Goal: Task Accomplishment & Management: Manage account settings

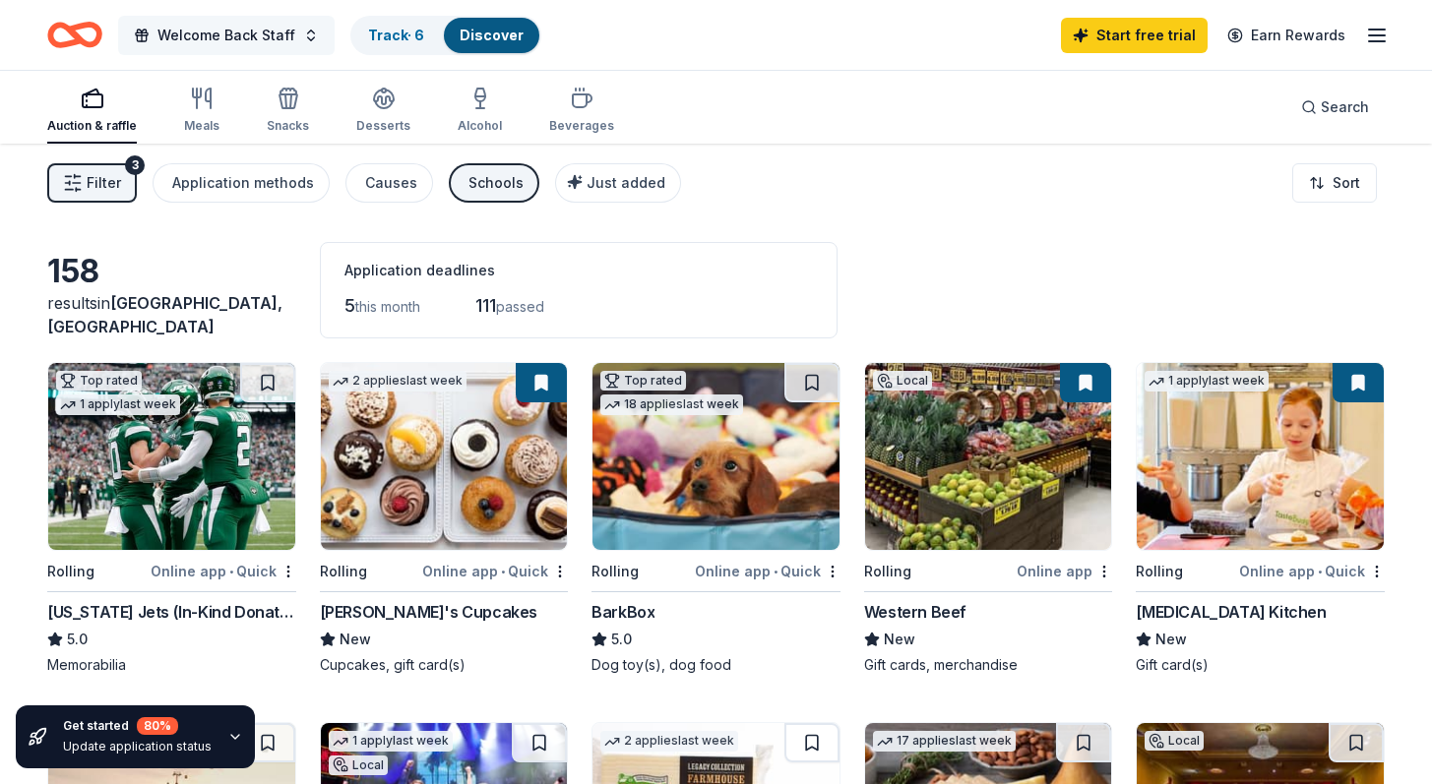
click at [278, 38] on span "Welcome Back Staff" at bounding box center [226, 36] width 138 height 24
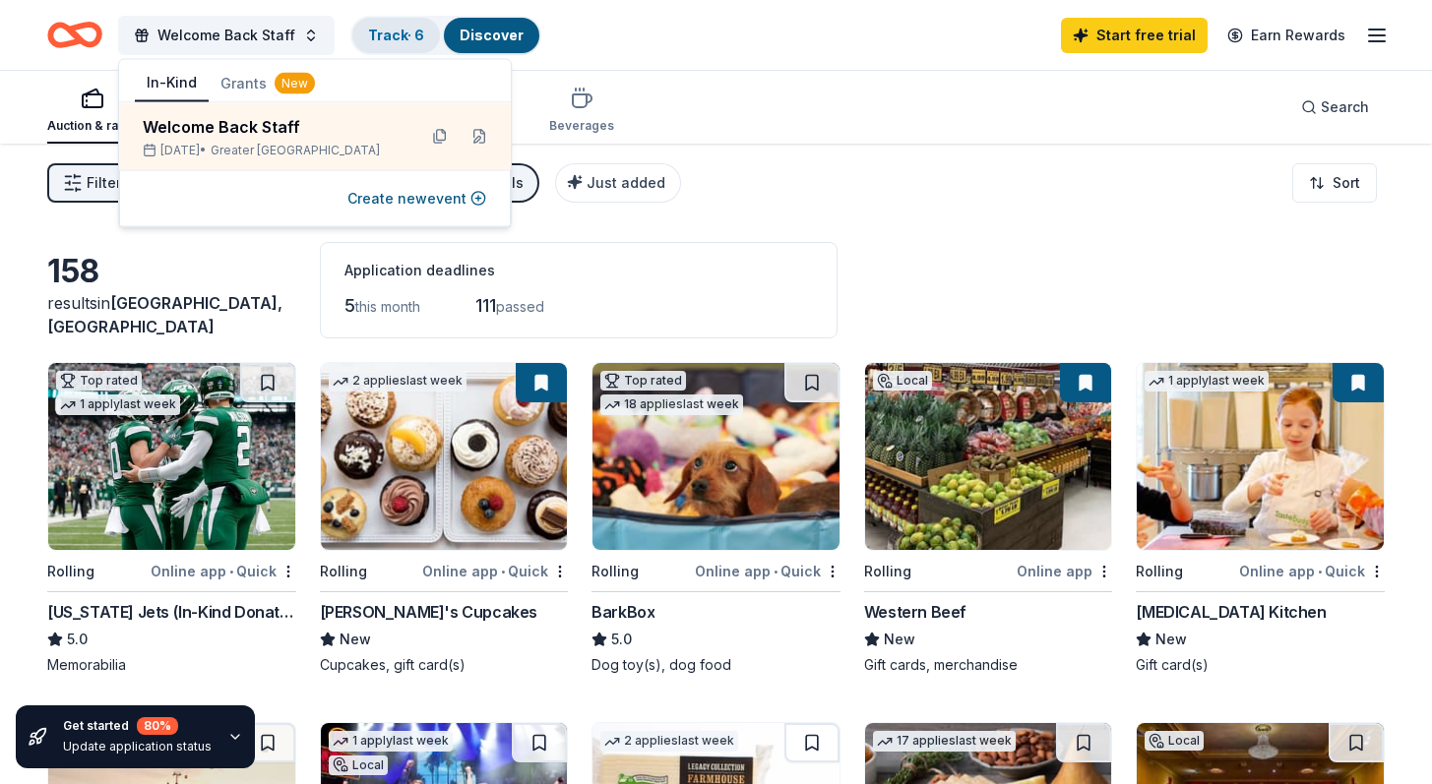
click at [405, 33] on link "Track · 6" at bounding box center [396, 35] width 56 height 17
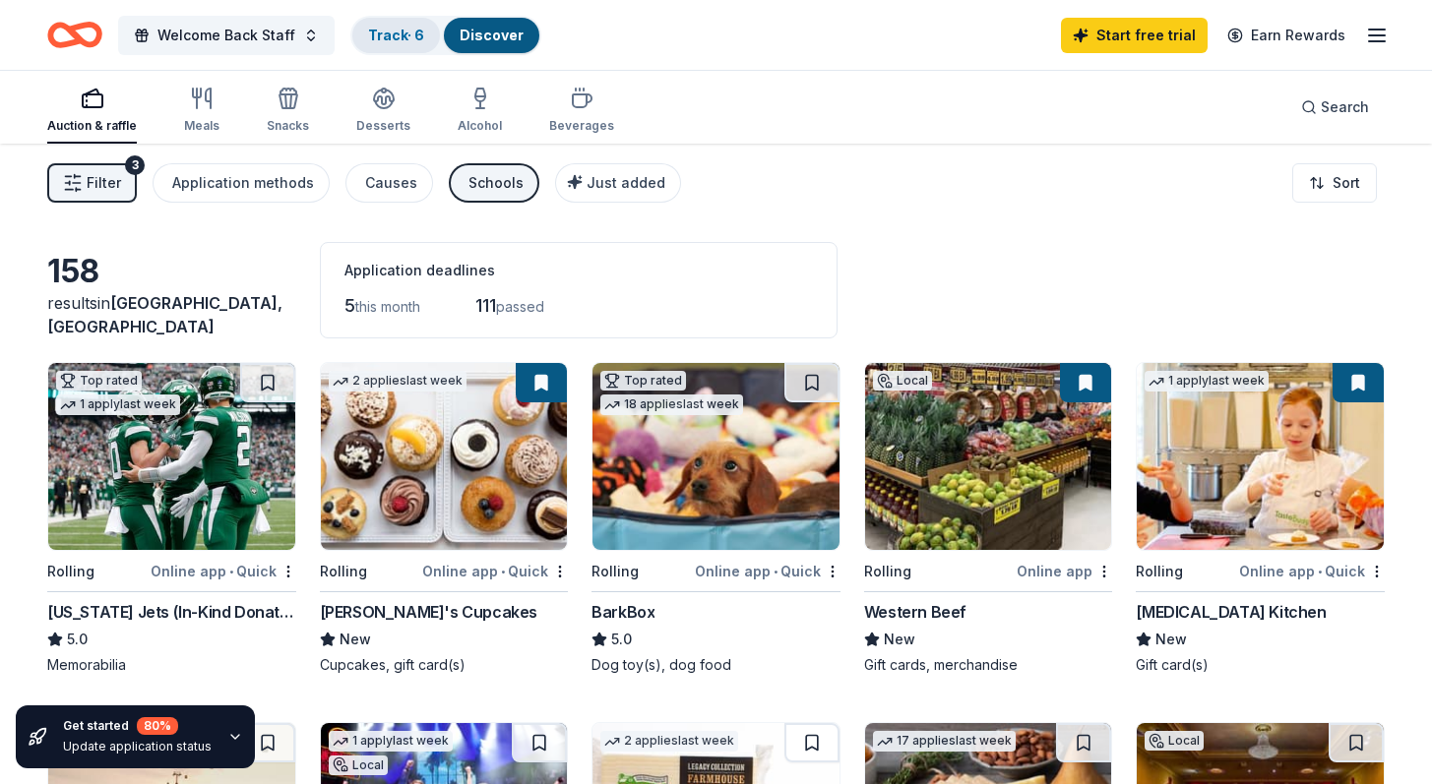
scroll to position [1, 0]
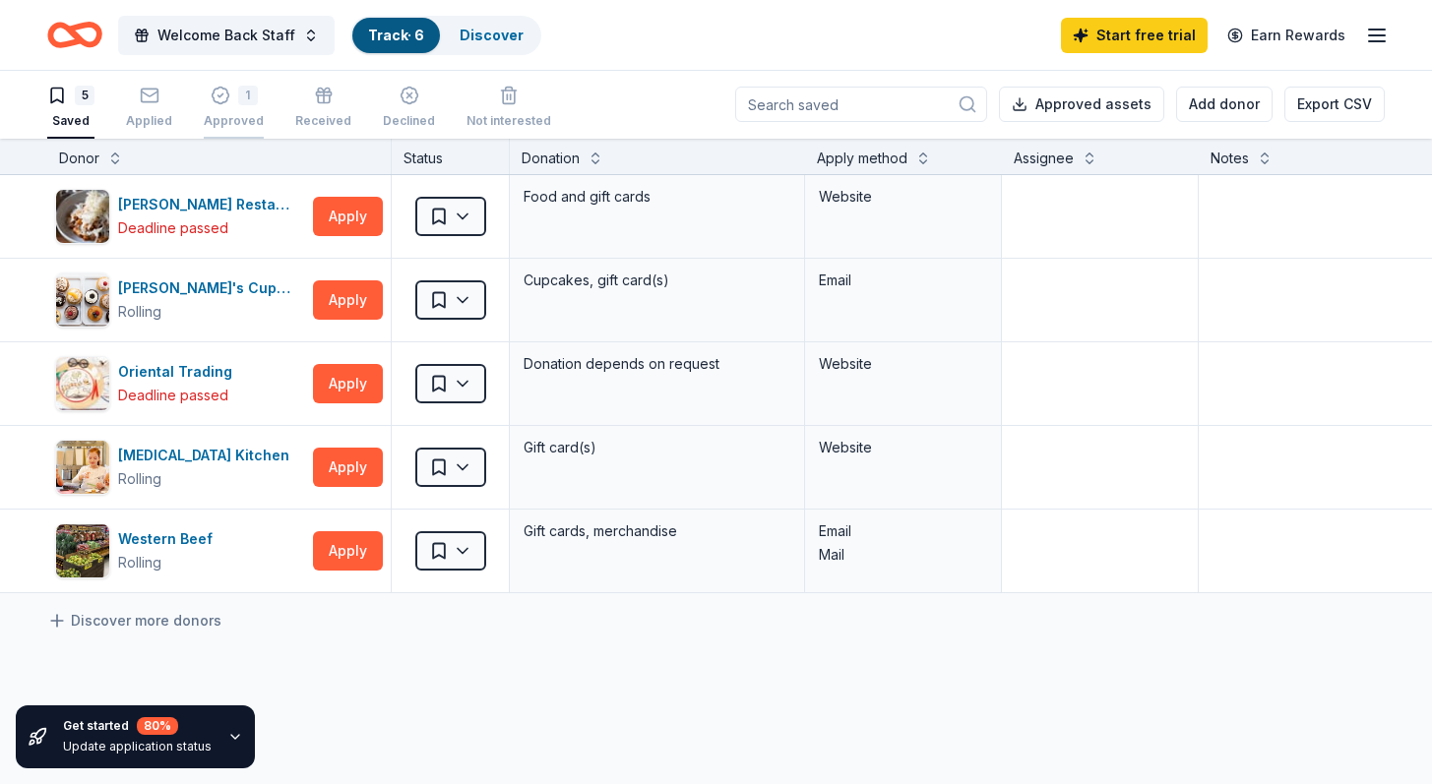
click at [251, 104] on div "1" at bounding box center [234, 96] width 60 height 20
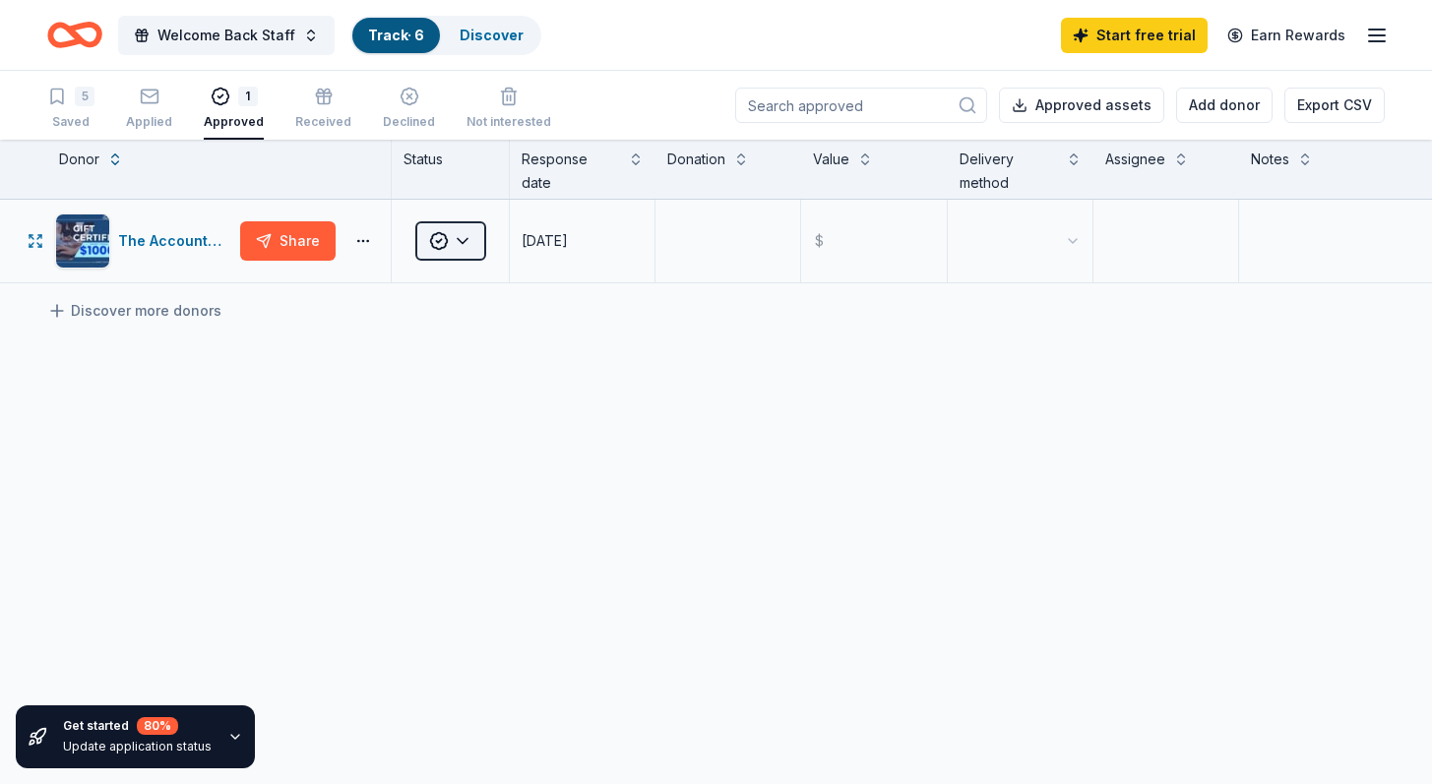
click at [475, 238] on html "Welcome Back Staff Track · 6 Discover Start free trial Earn Rewards 5 Saved App…" at bounding box center [716, 392] width 1432 height 784
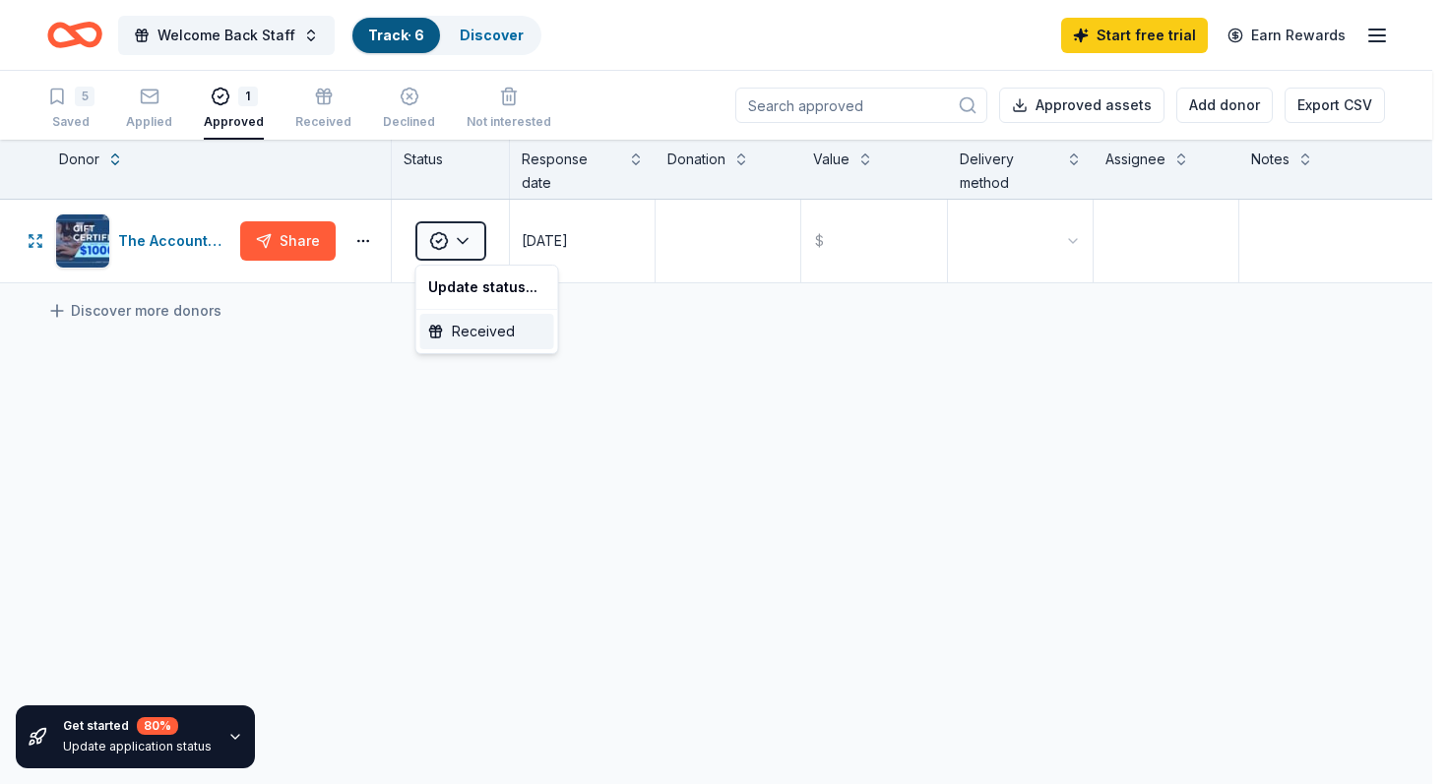
click at [468, 322] on div "Received" at bounding box center [487, 331] width 134 height 35
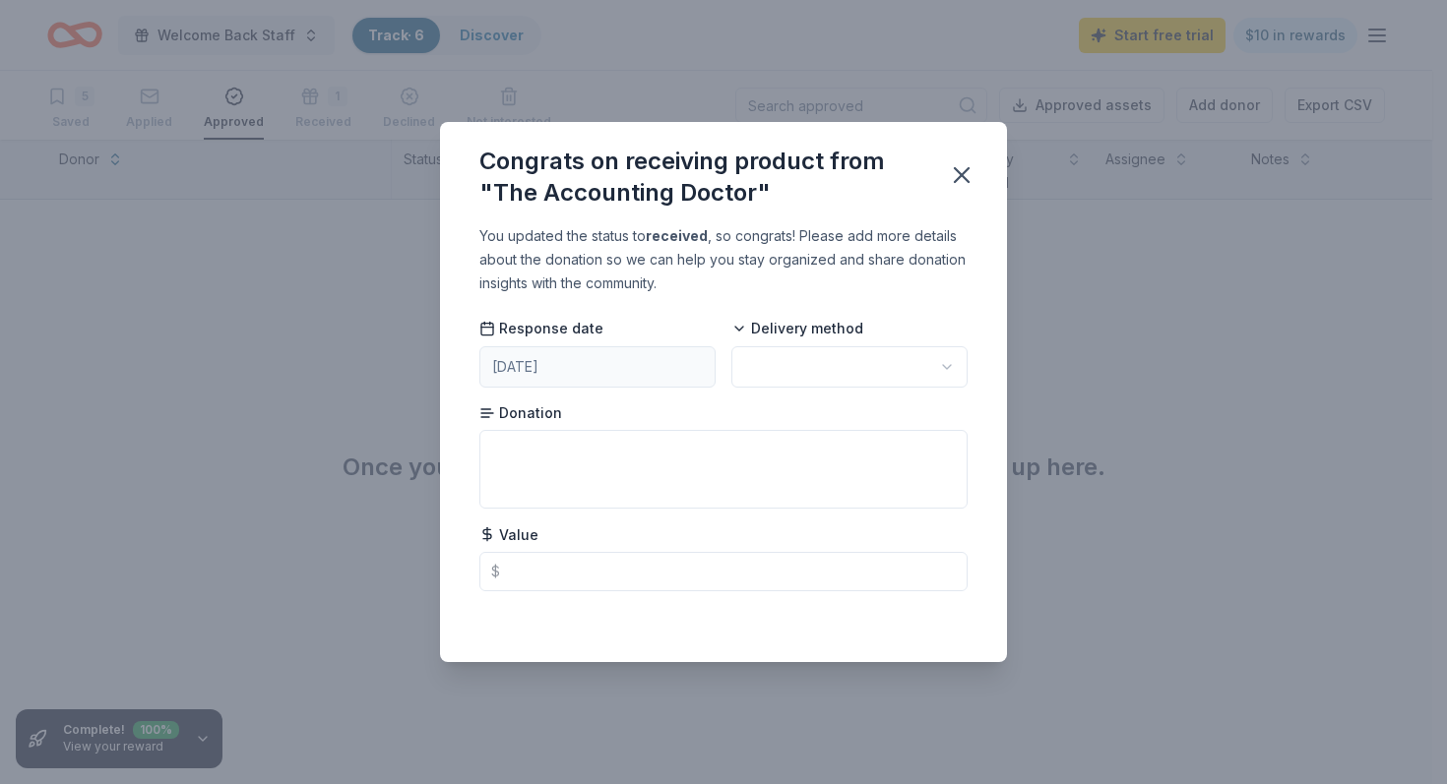
click at [949, 361] on html "Welcome Back Staff Track · 6 Discover Start free trial $10 in rewards 5 Saved A…" at bounding box center [723, 392] width 1447 height 784
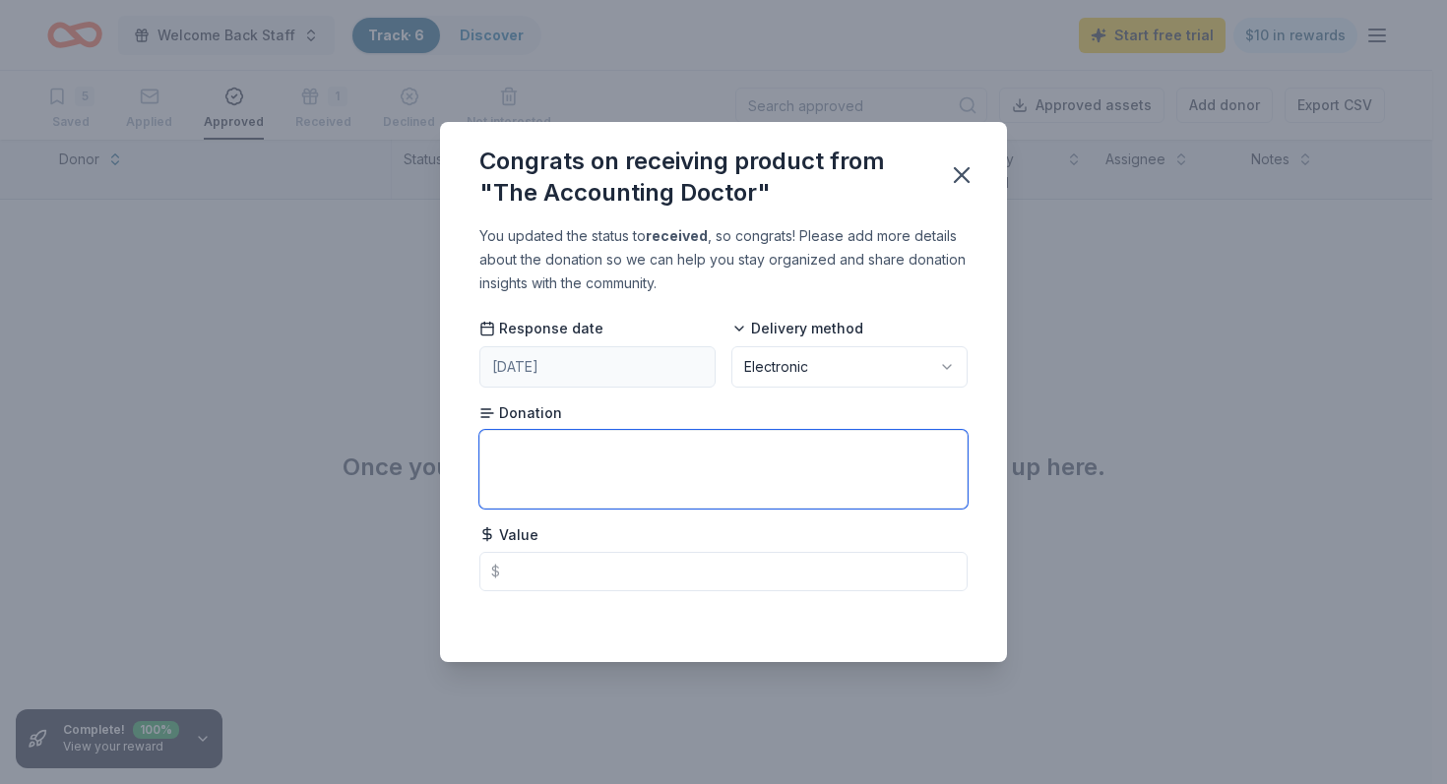
click at [697, 468] on textarea at bounding box center [723, 469] width 488 height 79
drag, startPoint x: 587, startPoint y: 449, endPoint x: 543, endPoint y: 448, distance: 44.3
click at [543, 448] on textarea "$1,000 Valued Gift Certificate" at bounding box center [723, 469] width 488 height 79
click at [683, 452] on textarea "$1,000 Digital Gift Certificate" at bounding box center [723, 469] width 488 height 79
type textarea "$1,000 Digital Gift Certificates for 340 high school faculty and staff"
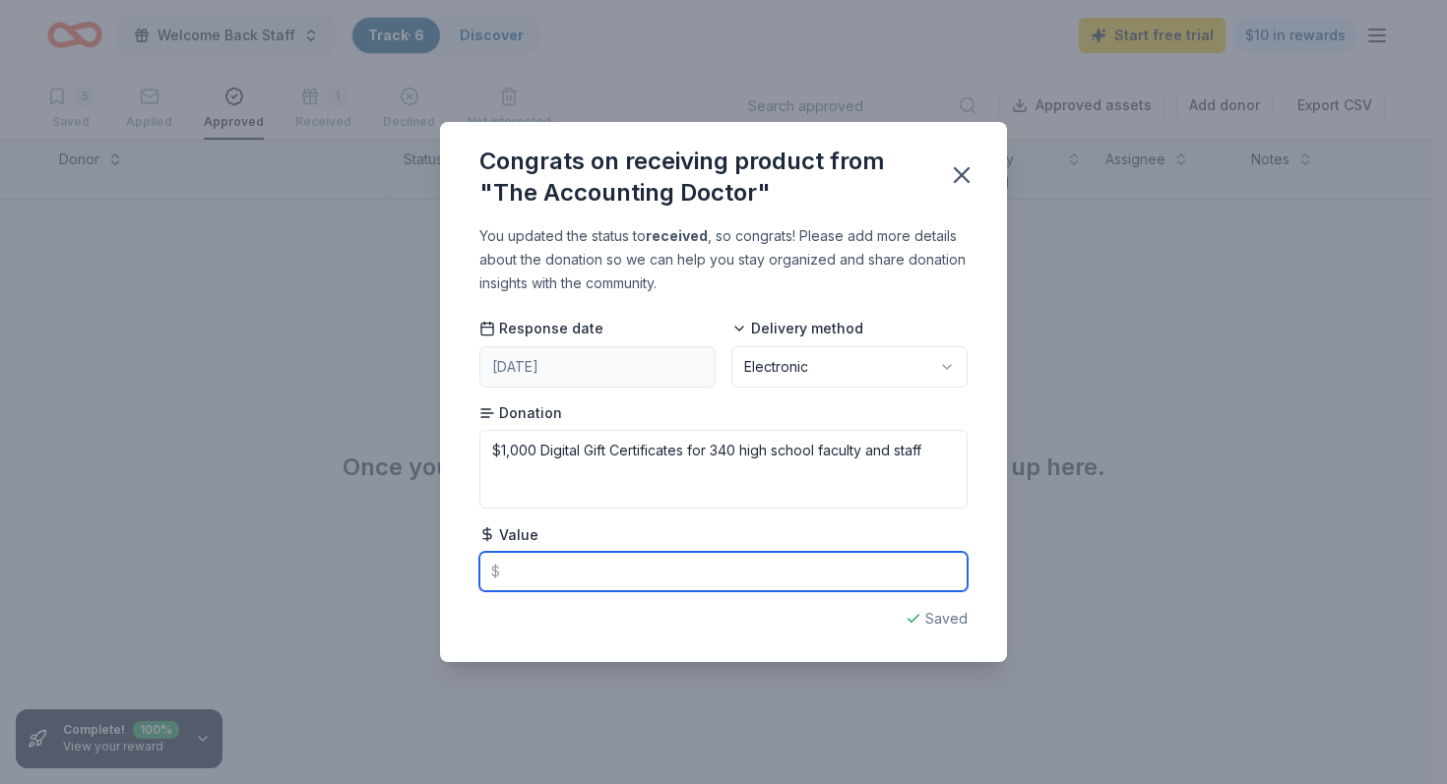
click at [521, 578] on input "text" at bounding box center [723, 571] width 488 height 39
click at [620, 576] on input "340000" at bounding box center [723, 571] width 488 height 39
click at [861, 584] on input "340000" at bounding box center [723, 571] width 488 height 39
type input "3"
type input "1"
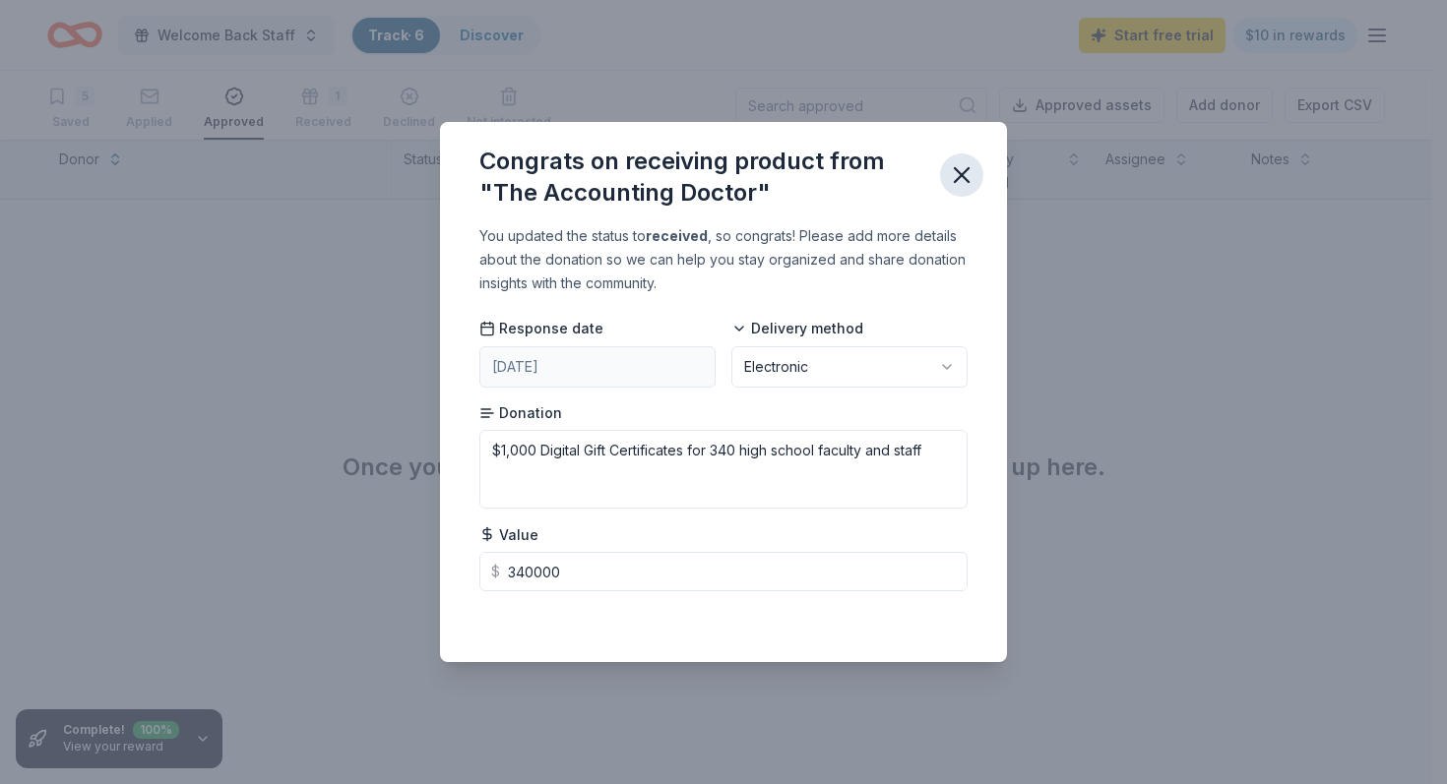
type input "340000.00"
click at [962, 180] on icon "button" at bounding box center [962, 175] width 28 height 28
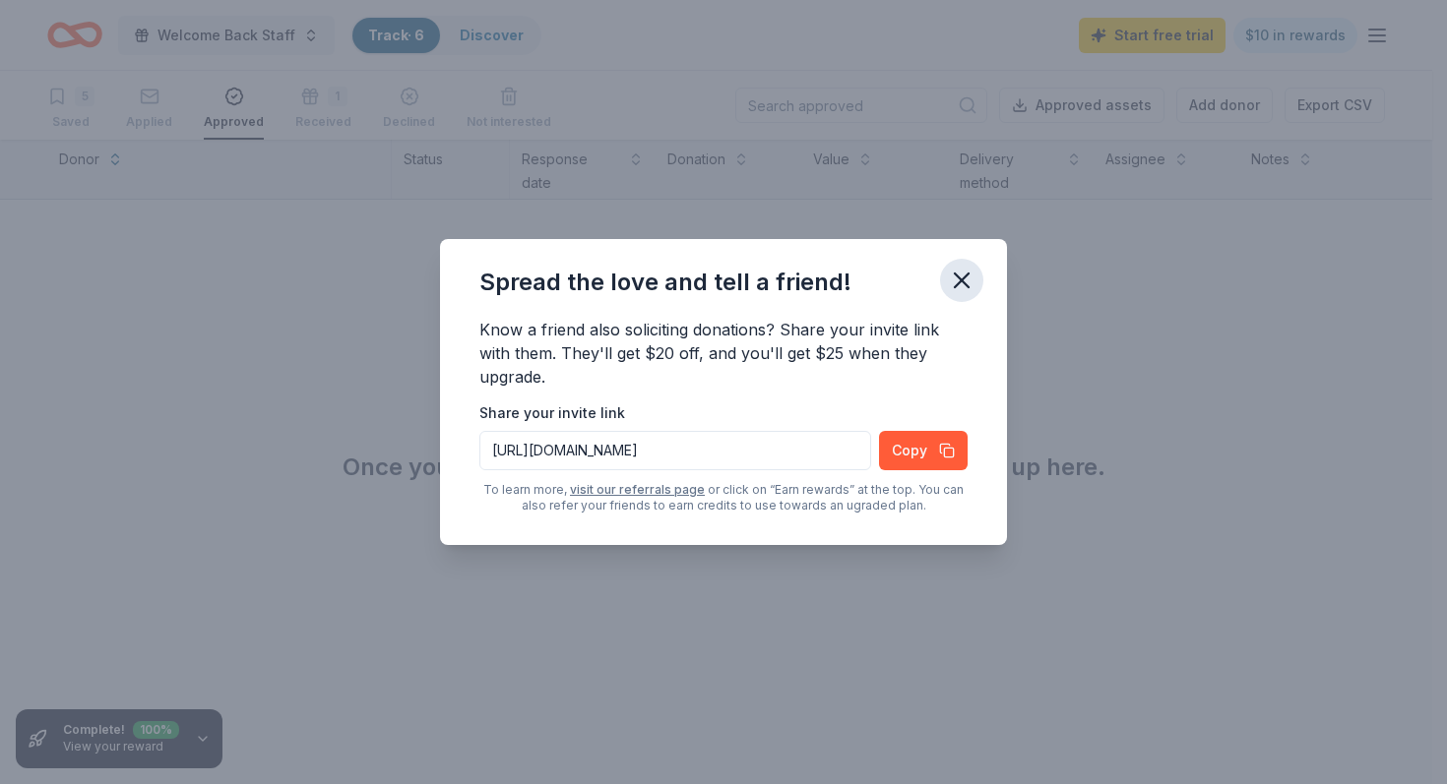
click at [962, 283] on icon "button" at bounding box center [962, 281] width 14 height 14
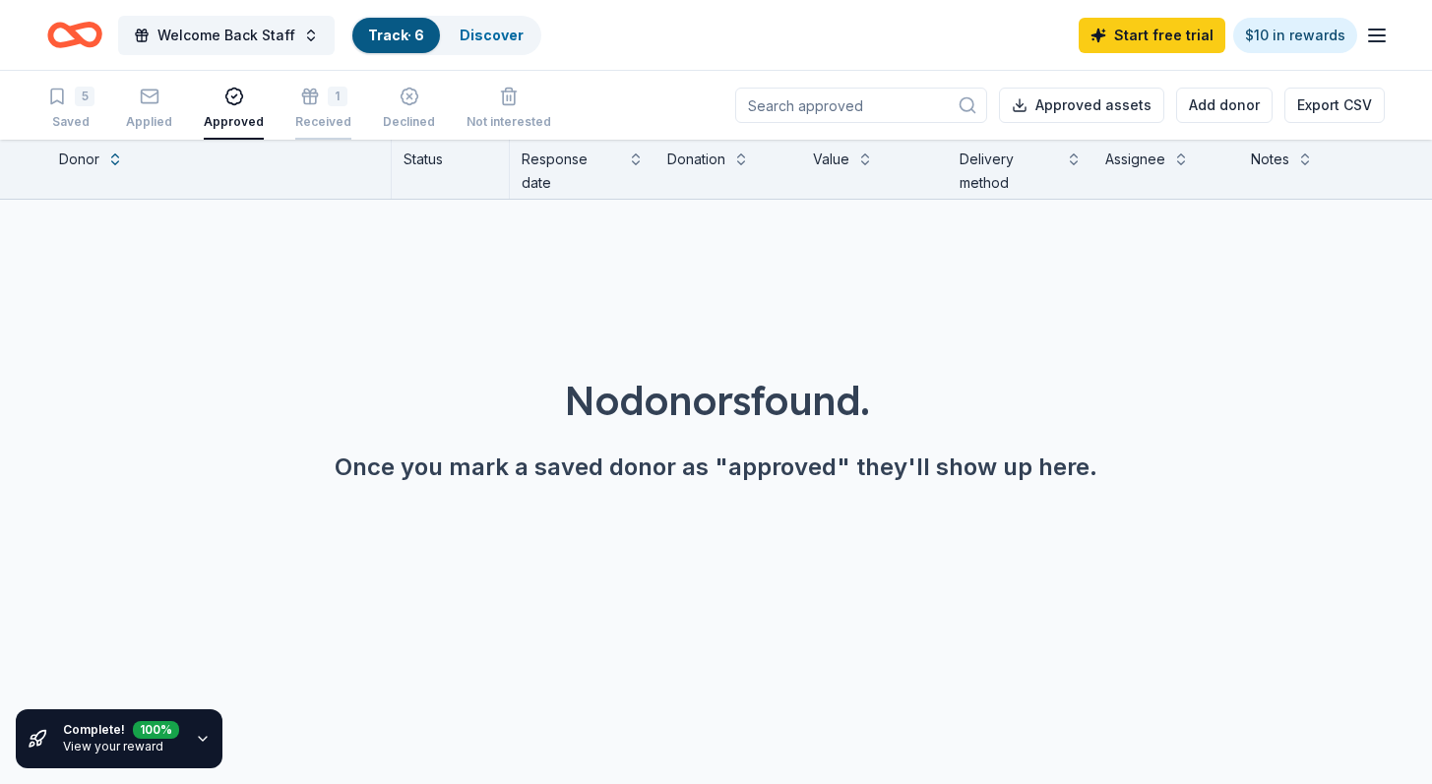
click at [328, 103] on div "1" at bounding box center [338, 97] width 20 height 20
